Goal: Information Seeking & Learning: Find specific page/section

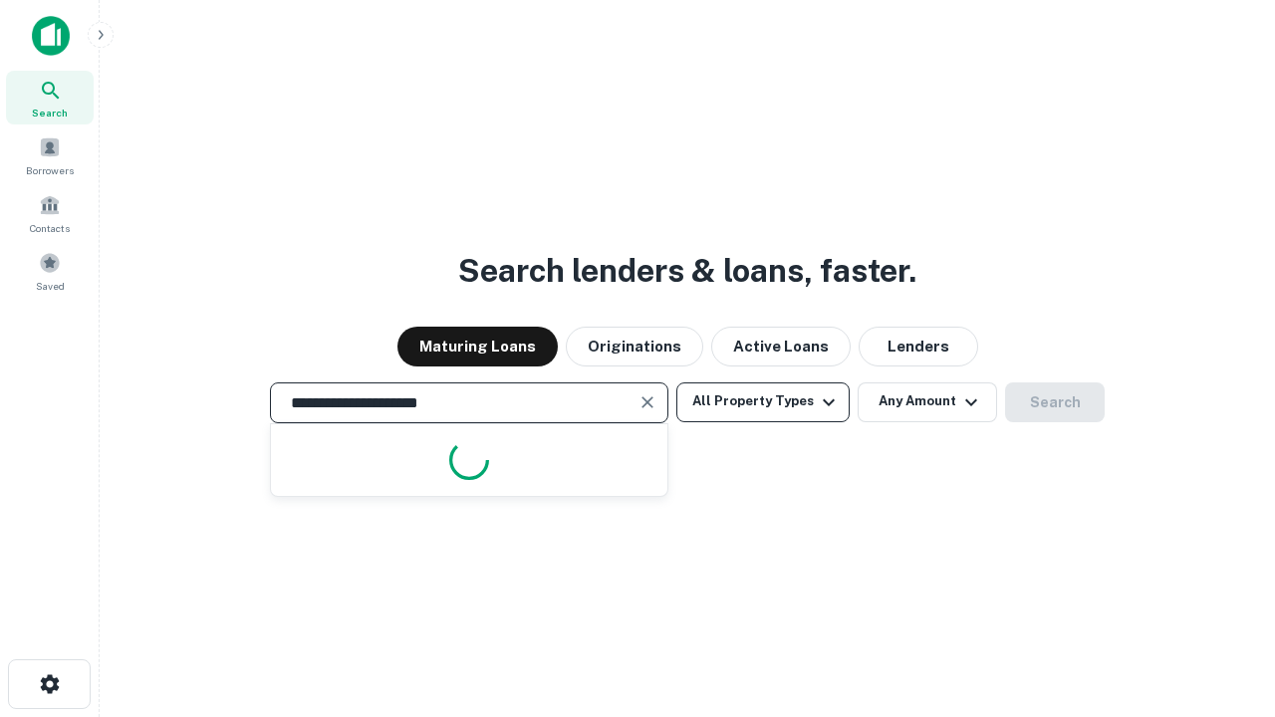
click at [763, 402] on button "All Property Types" at bounding box center [762, 403] width 173 height 40
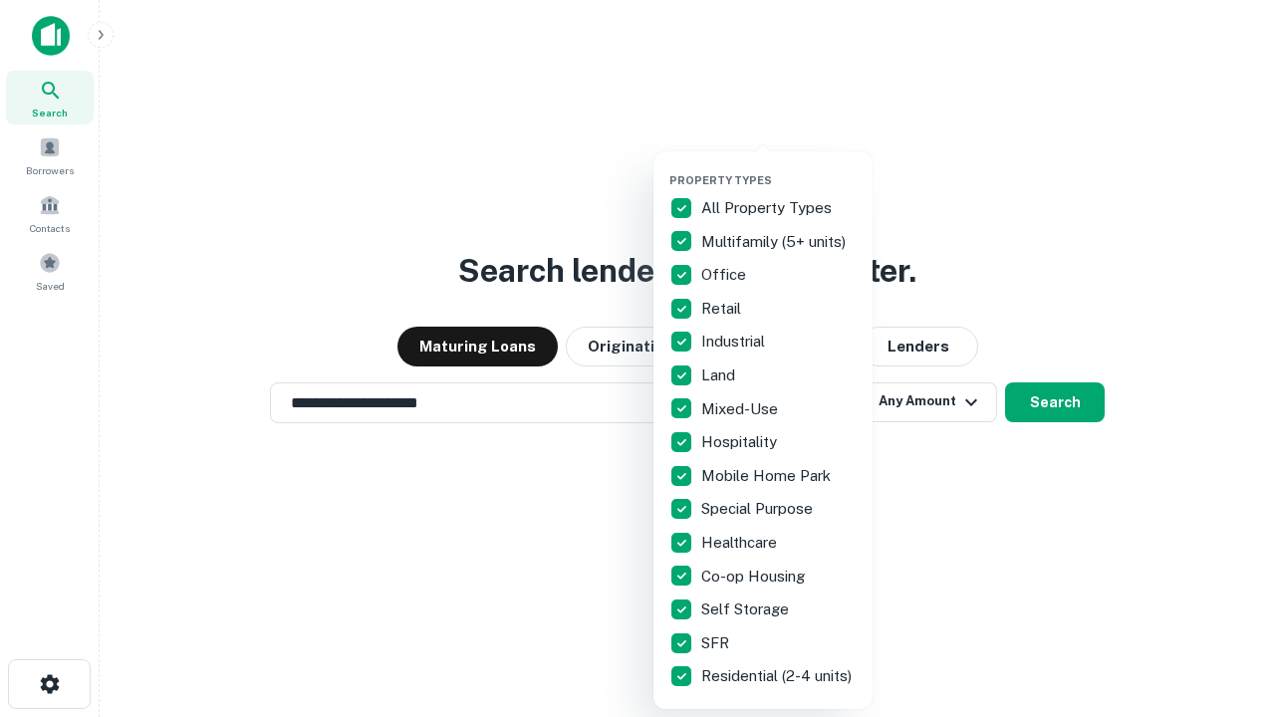
type input "**********"
click at [779, 167] on button "button" at bounding box center [778, 167] width 219 height 1
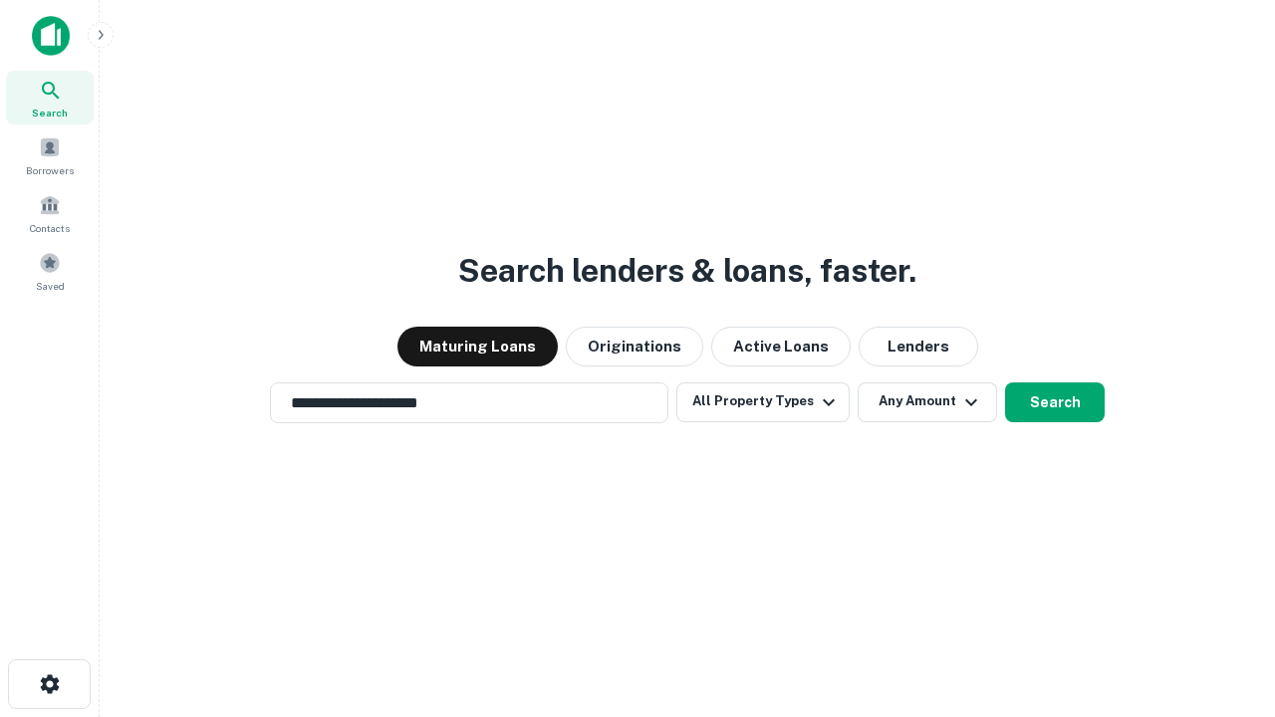
scroll to position [31, 0]
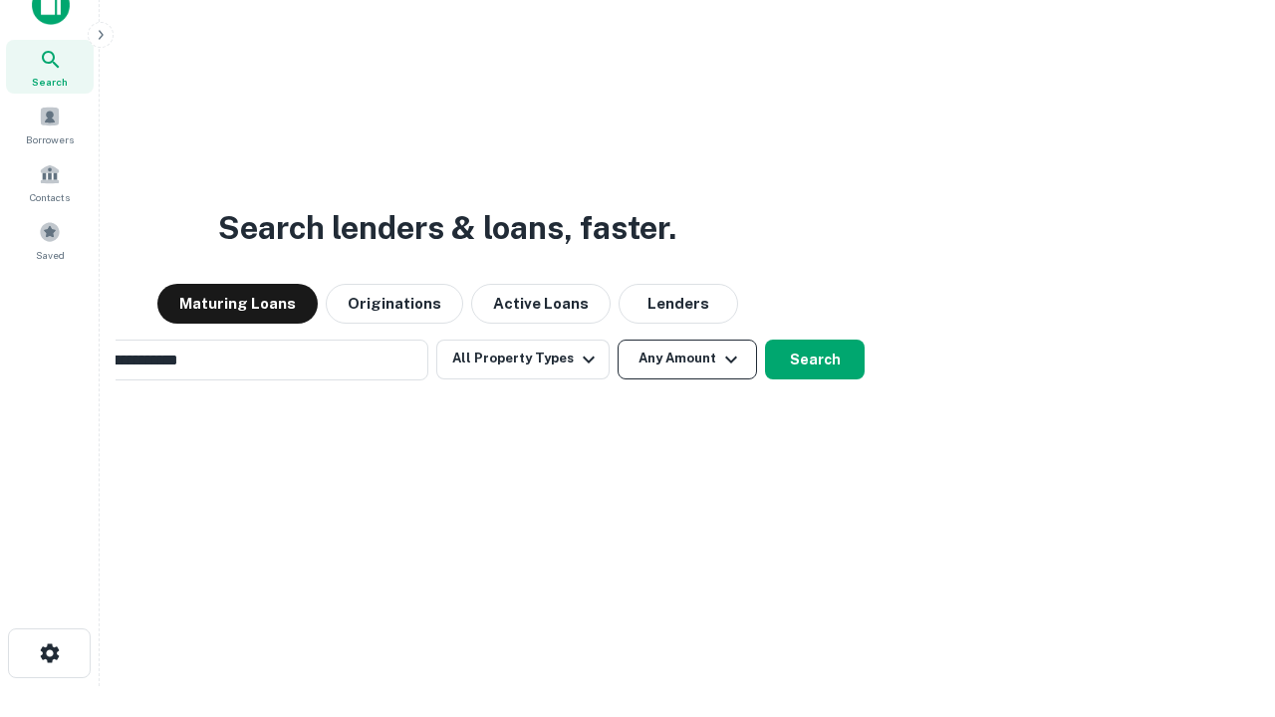
click at [618, 340] on button "Any Amount" at bounding box center [687, 360] width 139 height 40
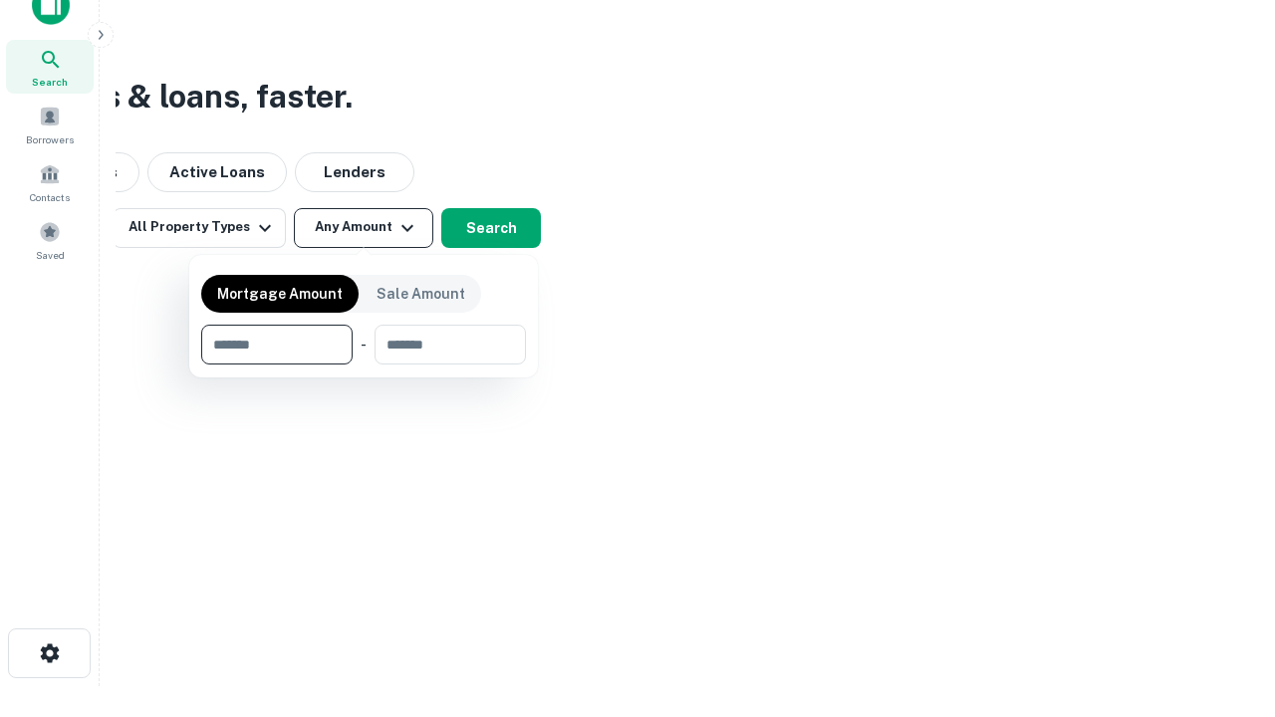
scroll to position [32, 0]
type input "*******"
click at [364, 365] on button "button" at bounding box center [363, 365] width 325 height 1
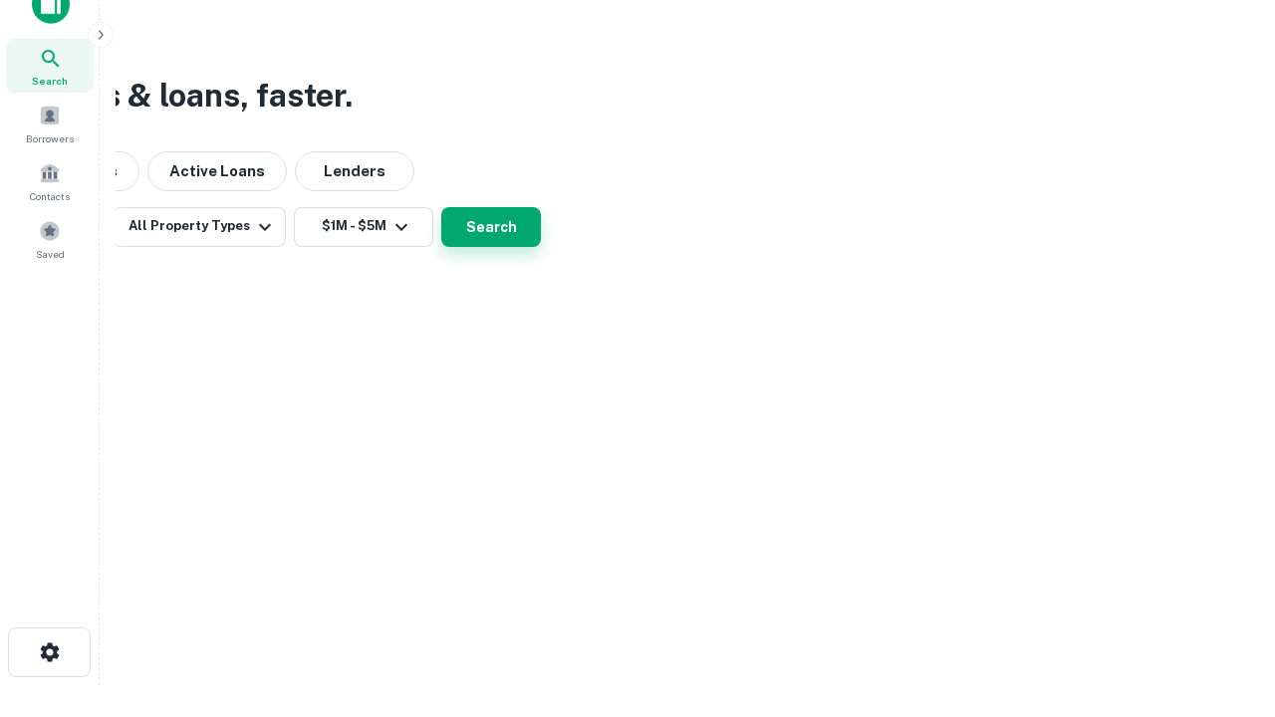
click at [541, 247] on button "Search" at bounding box center [491, 227] width 100 height 40
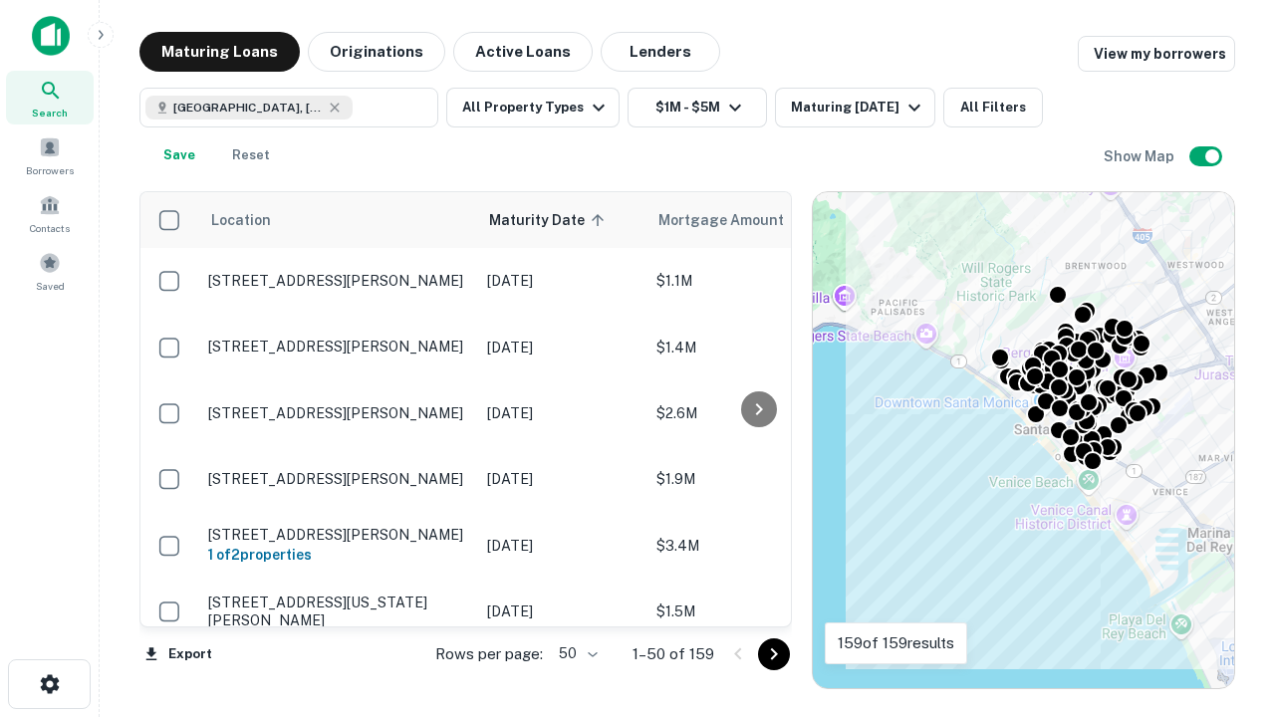
click at [575, 654] on body "Search Borrowers Contacts Saved Maturing Loans Originations Active Loans Lender…" at bounding box center [637, 358] width 1275 height 717
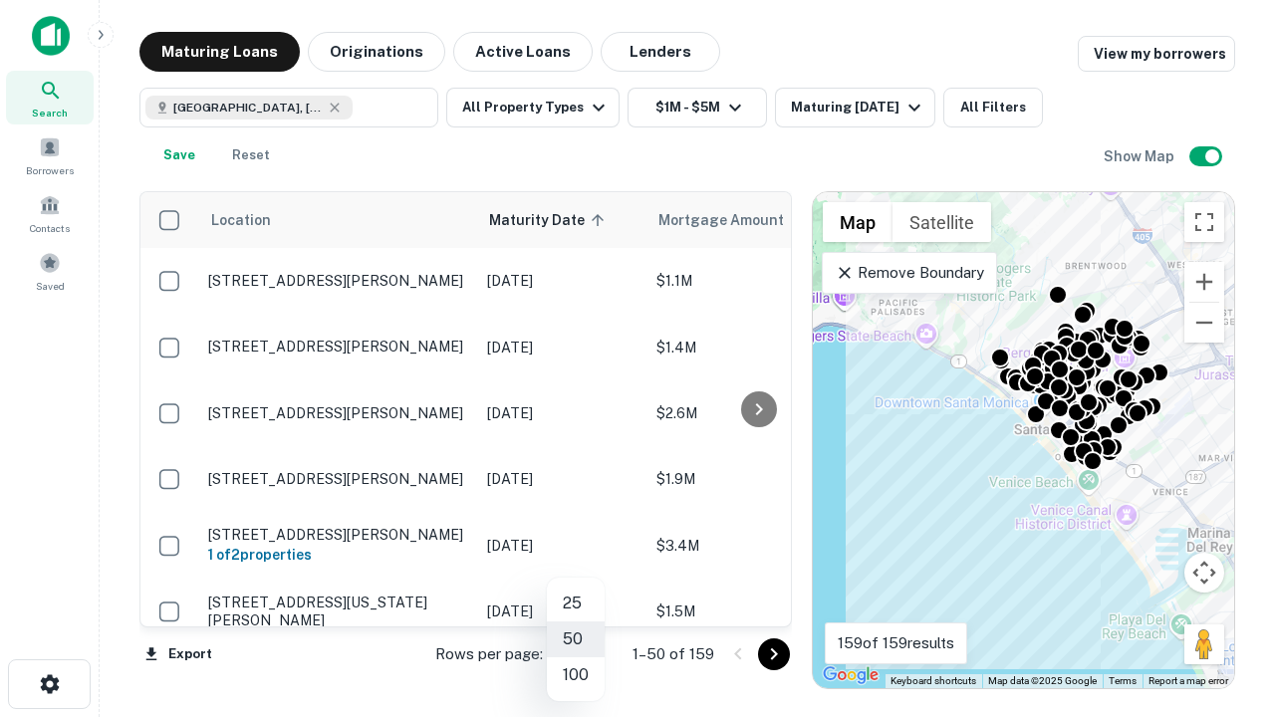
click at [576, 604] on li "25" at bounding box center [576, 604] width 58 height 36
